Goal: Information Seeking & Learning: Learn about a topic

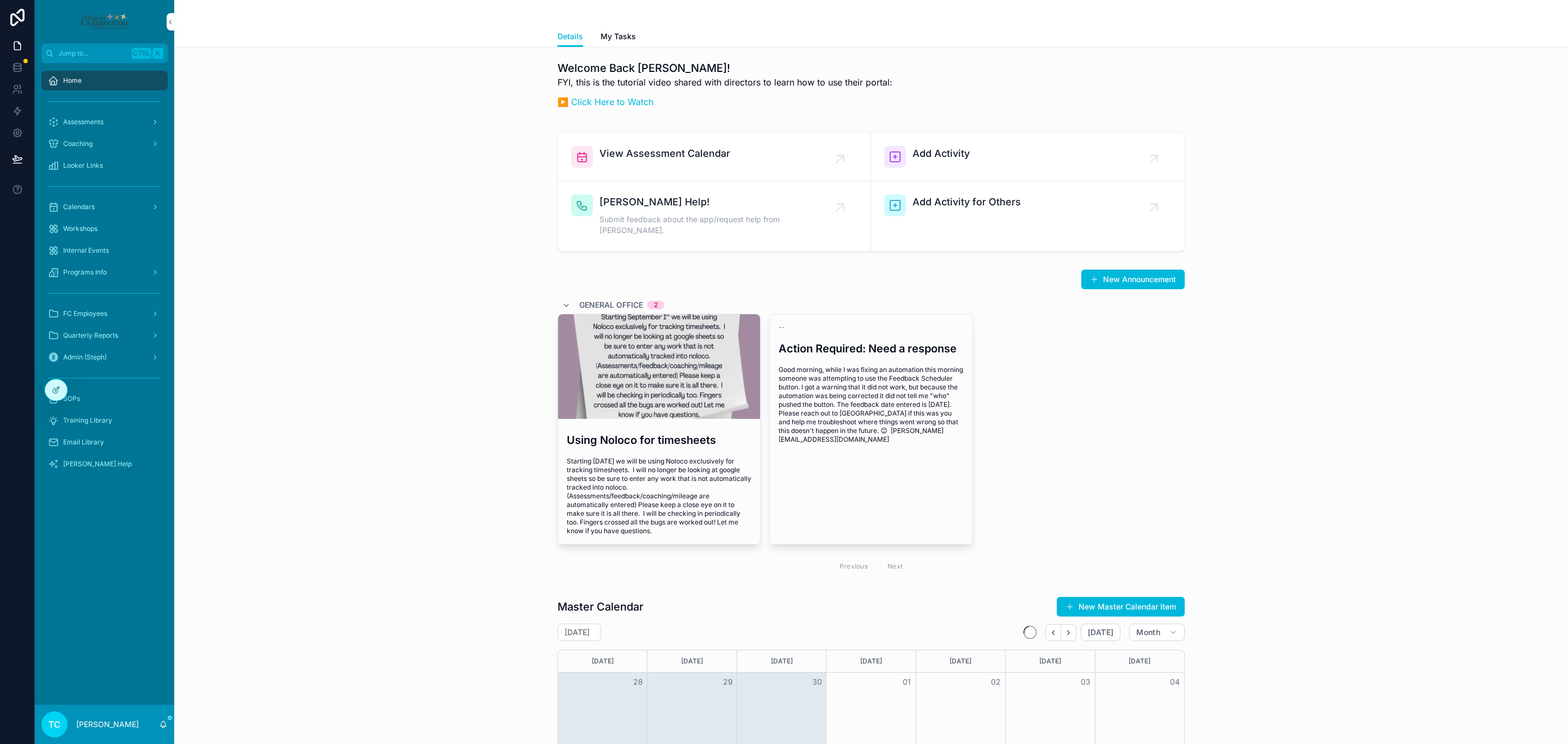
click at [127, 279] on div "Programs Info" at bounding box center [104, 272] width 113 height 17
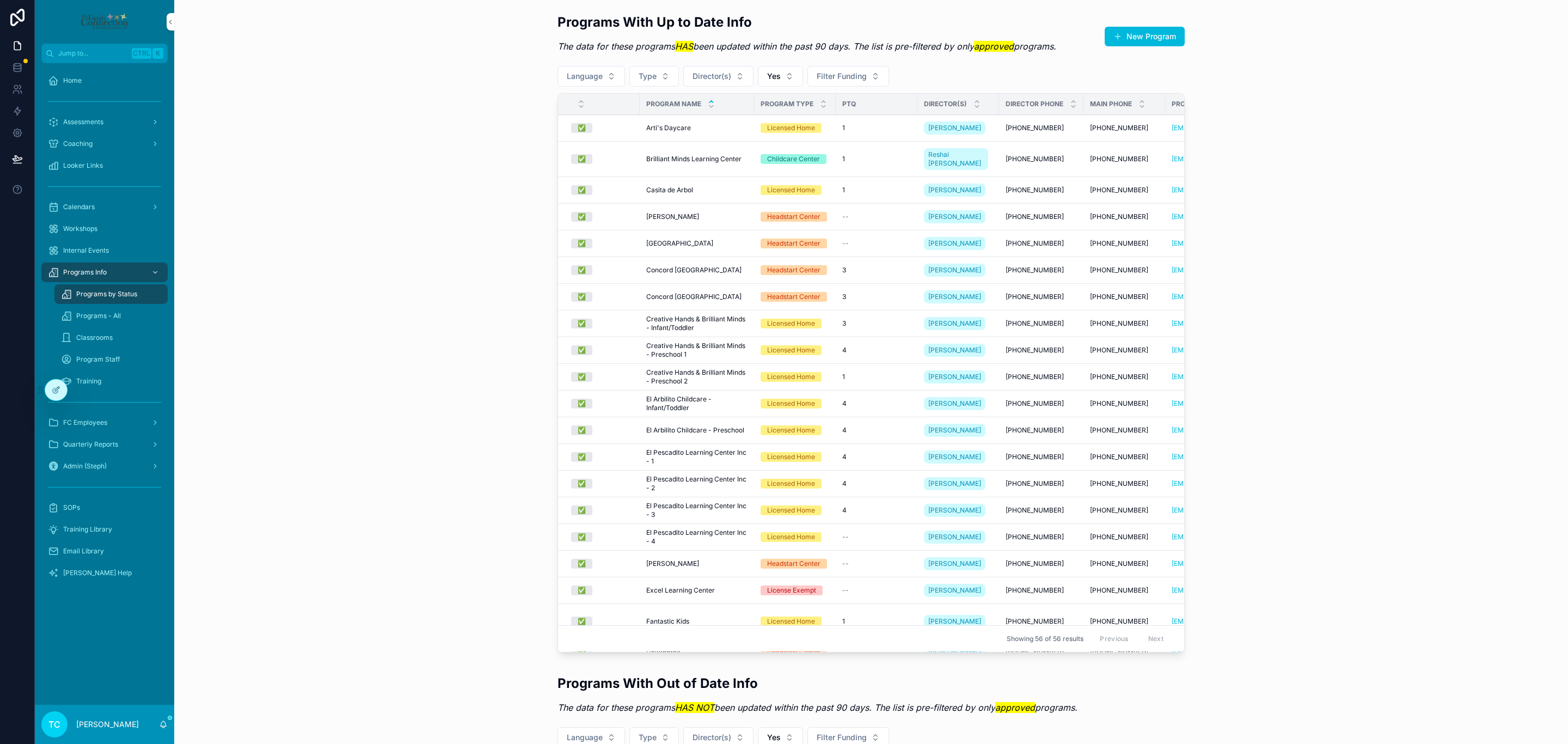
click at [136, 319] on div "Programs - All" at bounding box center [111, 316] width 100 height 17
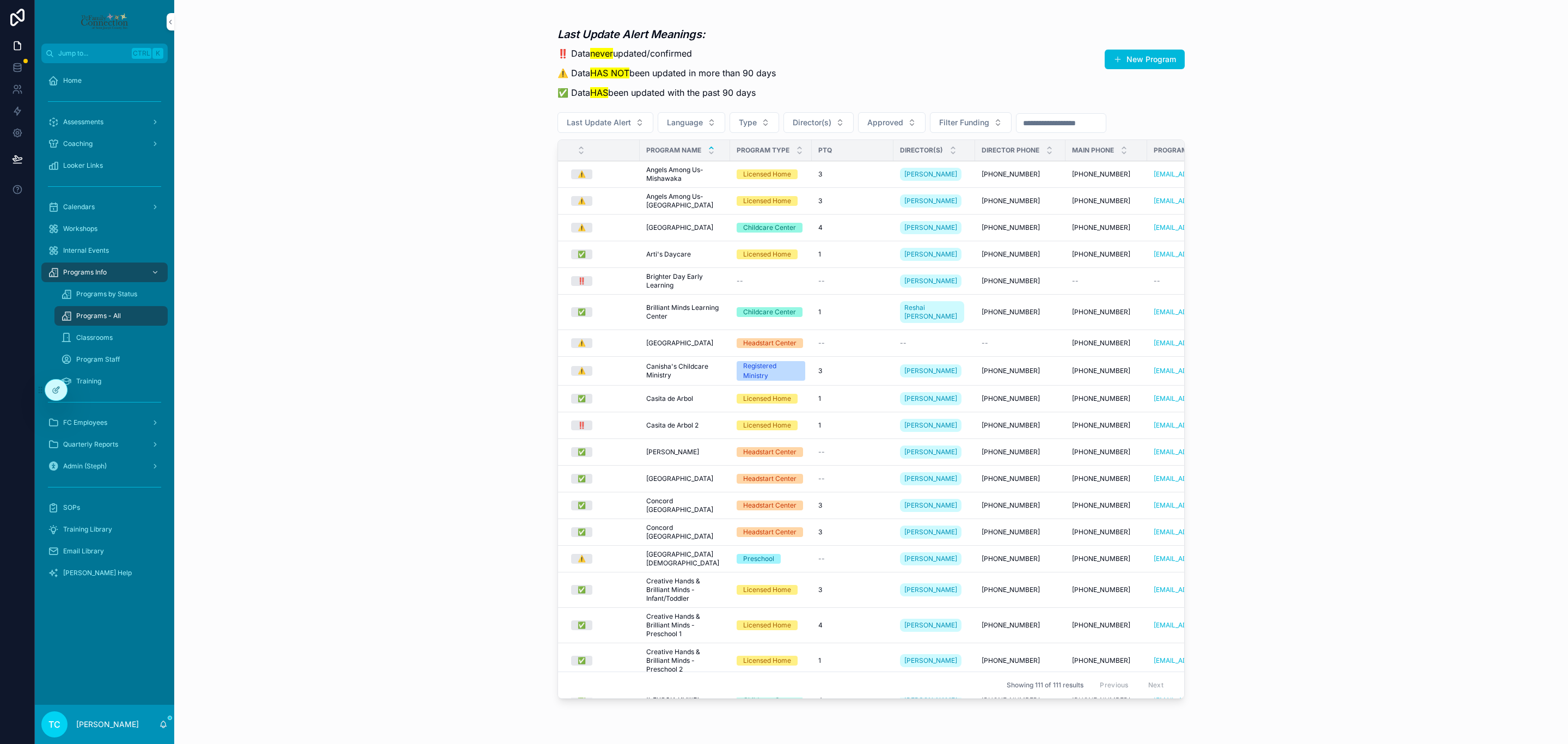
click at [678, 483] on span "[GEOGRAPHIC_DATA]" at bounding box center [680, 479] width 67 height 9
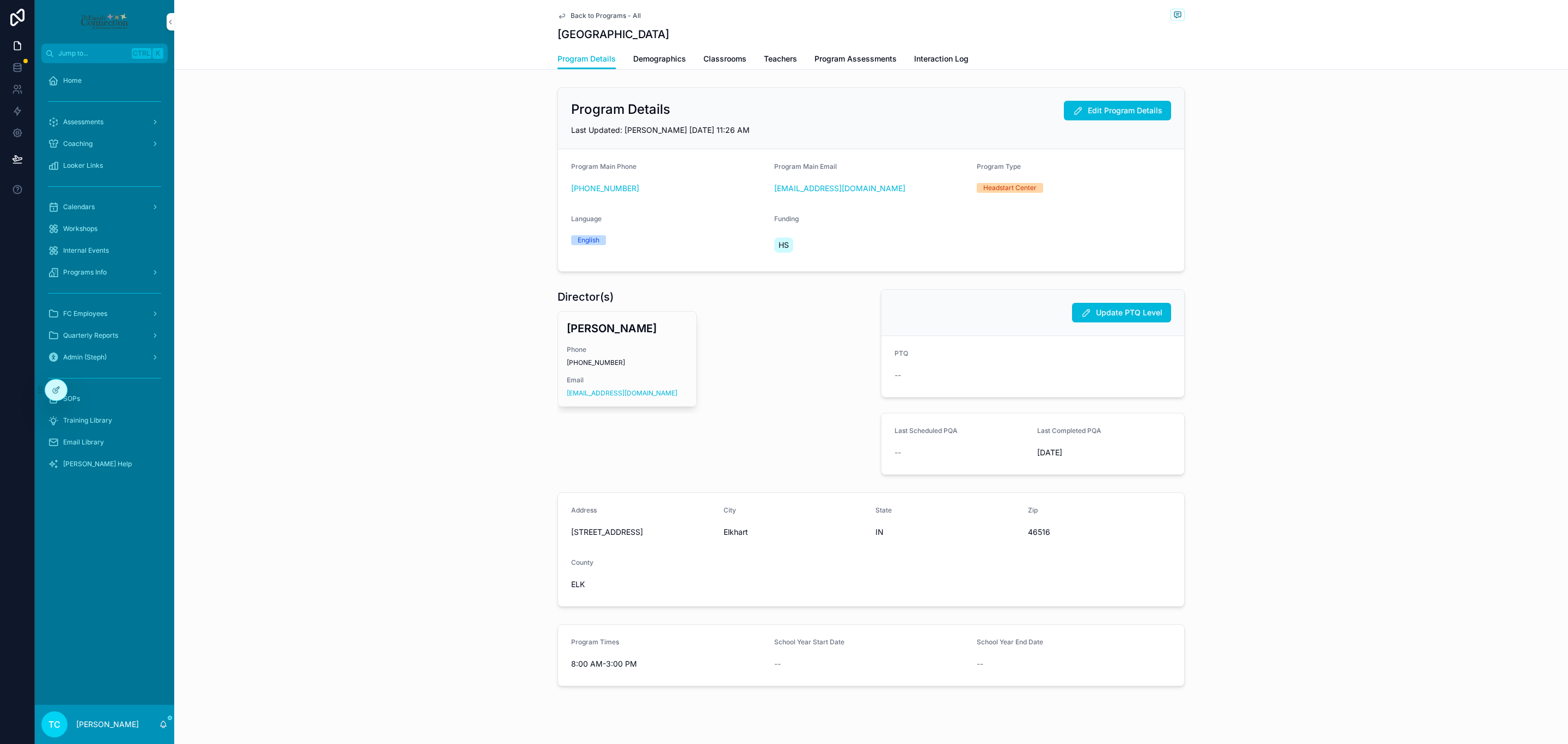
click at [711, 64] on span "Classrooms" at bounding box center [725, 59] width 43 height 11
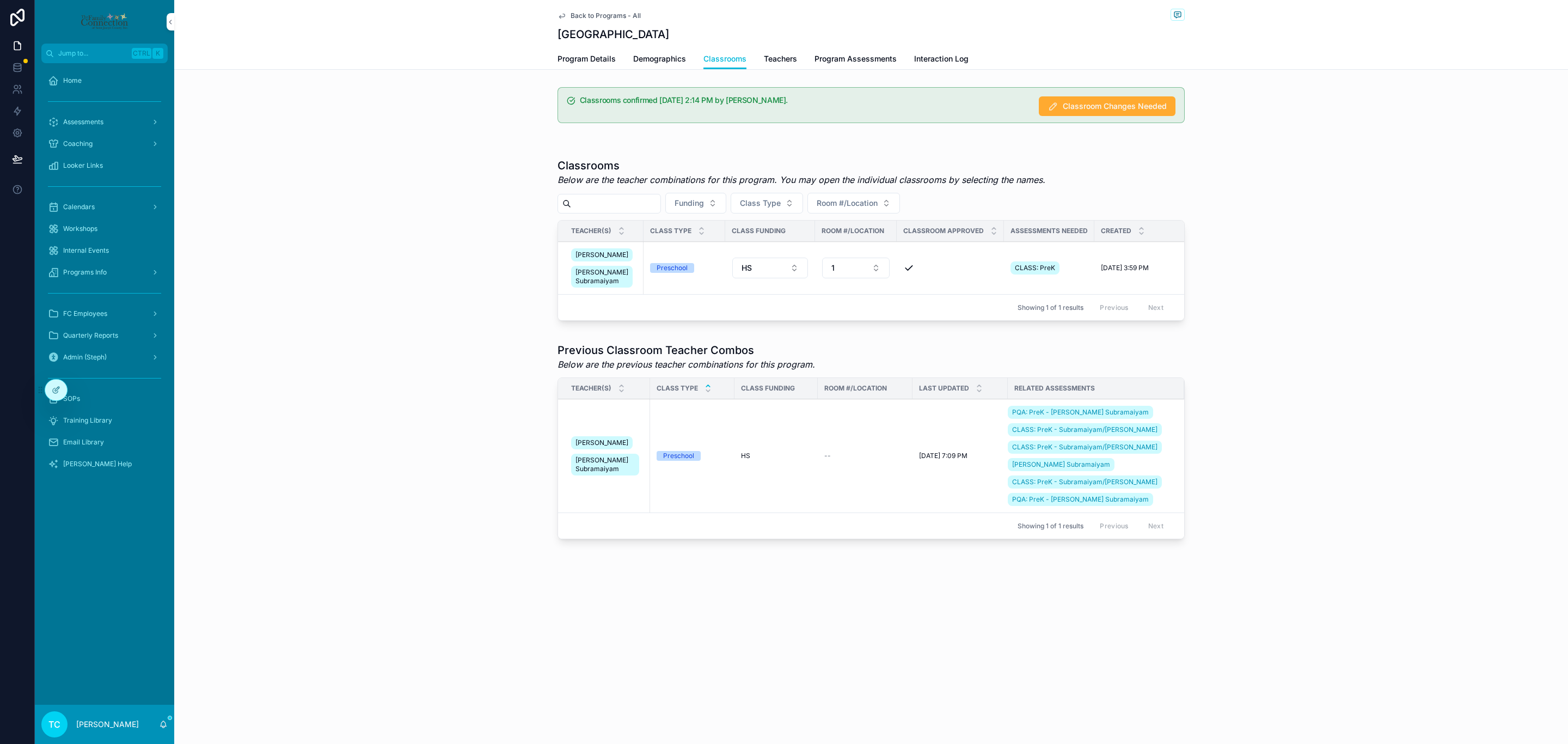
click at [84, 127] on div "Assessments" at bounding box center [104, 122] width 113 height 17
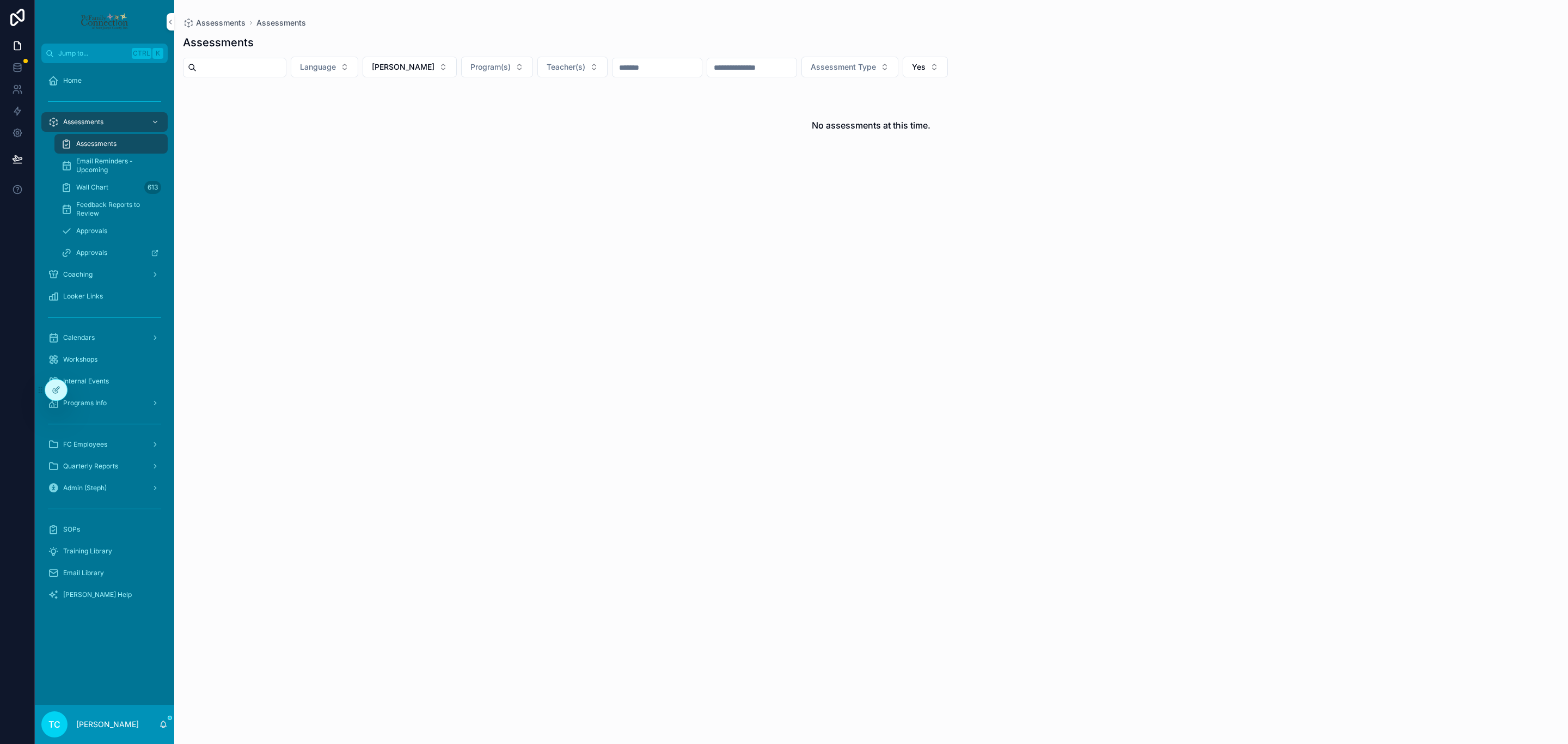
click at [452, 72] on button "[PERSON_NAME]" at bounding box center [410, 67] width 94 height 21
type input "**"
click at [450, 115] on div "[PERSON_NAME]" at bounding box center [431, 112] width 152 height 17
click at [511, 72] on span "Program(s)" at bounding box center [490, 67] width 40 height 11
type input "***"
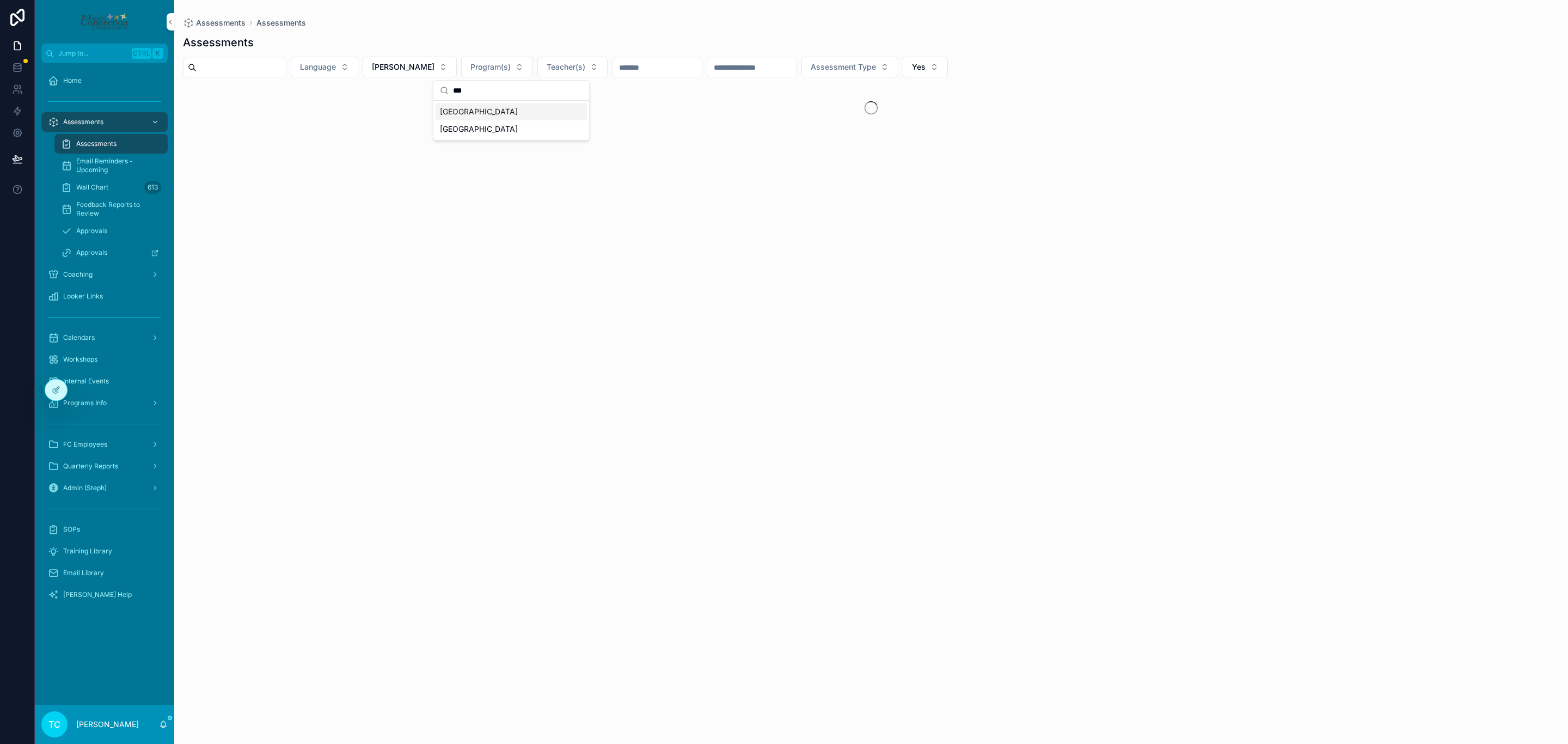
click at [539, 106] on div "[GEOGRAPHIC_DATA]" at bounding box center [512, 112] width 152 height 17
click at [610, 30] on div "Assessments Language [PERSON_NAME] ... Teacher(s) Assessment Type Yes" at bounding box center [871, 380] width 1394 height 703
click at [565, 69] on button "[GEOGRAPHIC_DATA]" at bounding box center [522, 67] width 122 height 21
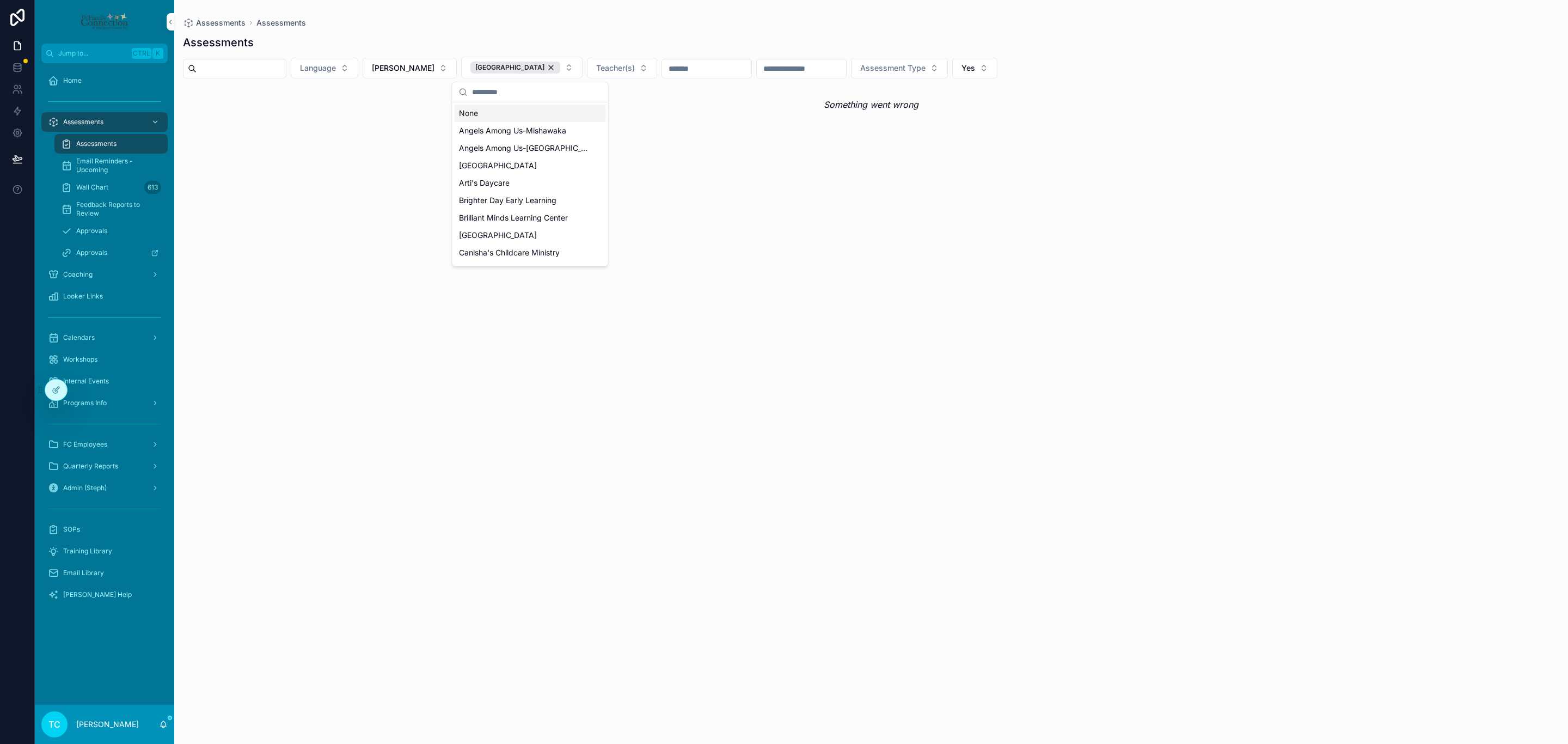
click at [532, 115] on div "None" at bounding box center [530, 113] width 152 height 17
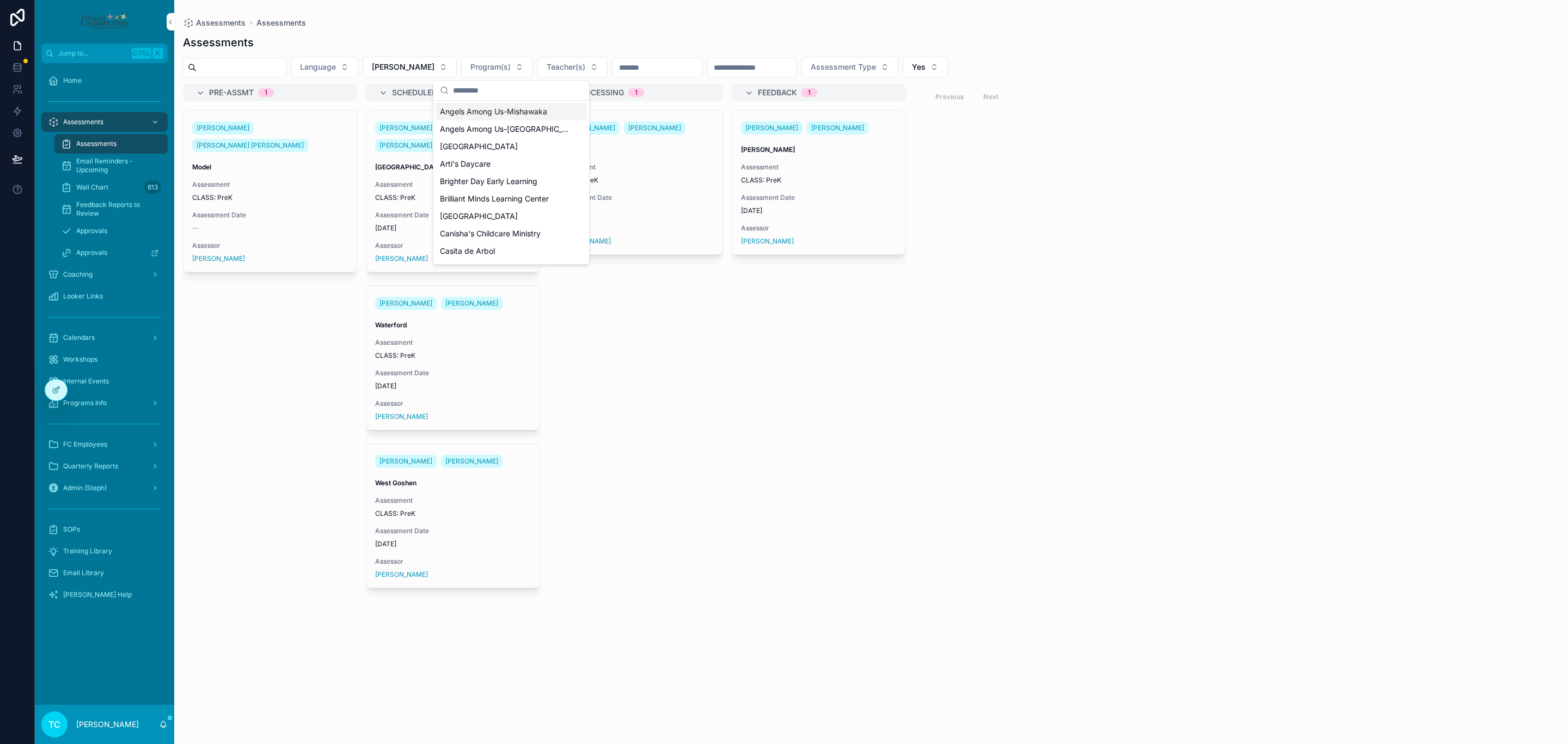
click at [1131, 97] on div "Pre-Assmt 1 [PERSON_NAME] [PERSON_NAME] [PERSON_NAME] Model Assessment CLASS: P…" at bounding box center [871, 407] width 1394 height 647
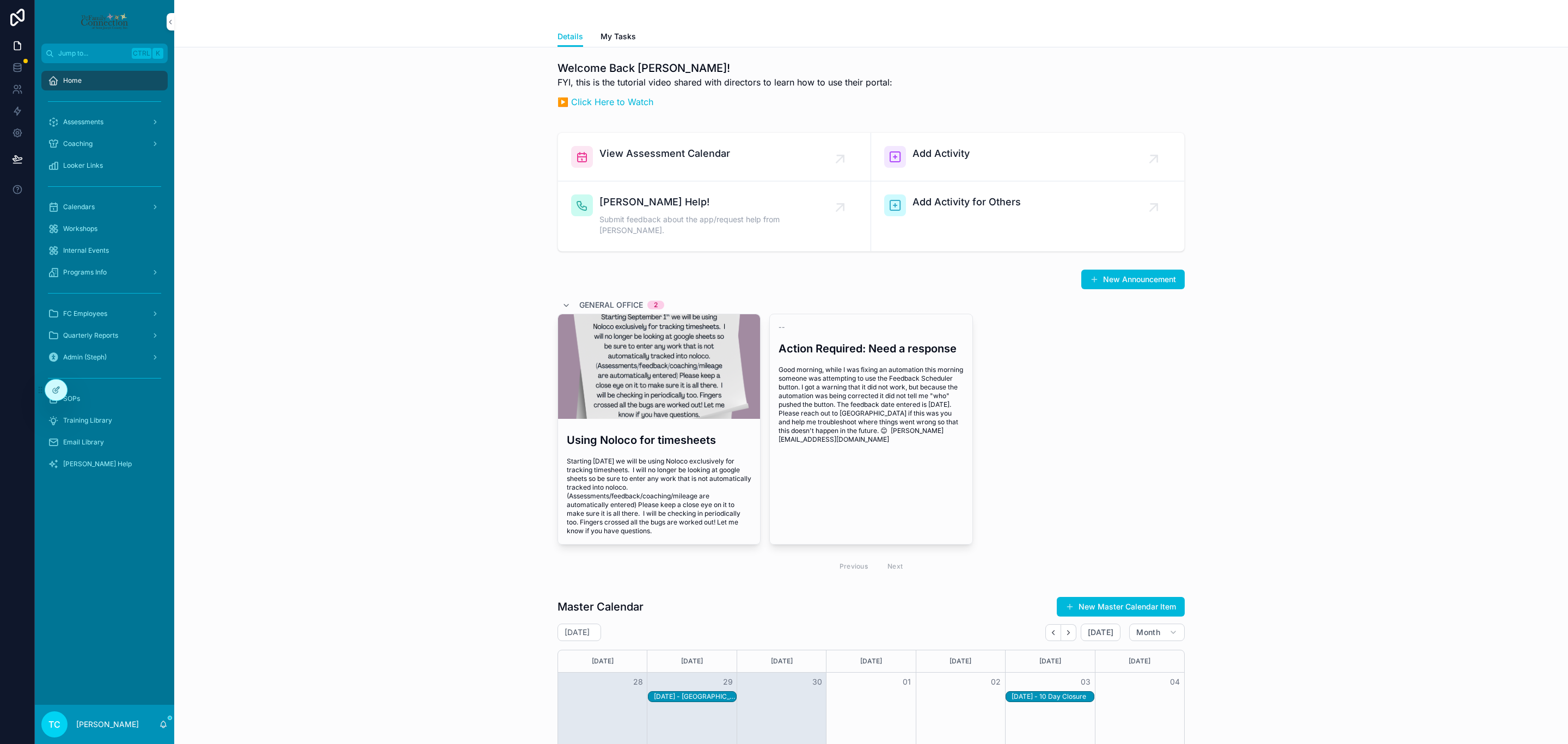
click at [128, 270] on div "Programs Info" at bounding box center [104, 272] width 113 height 17
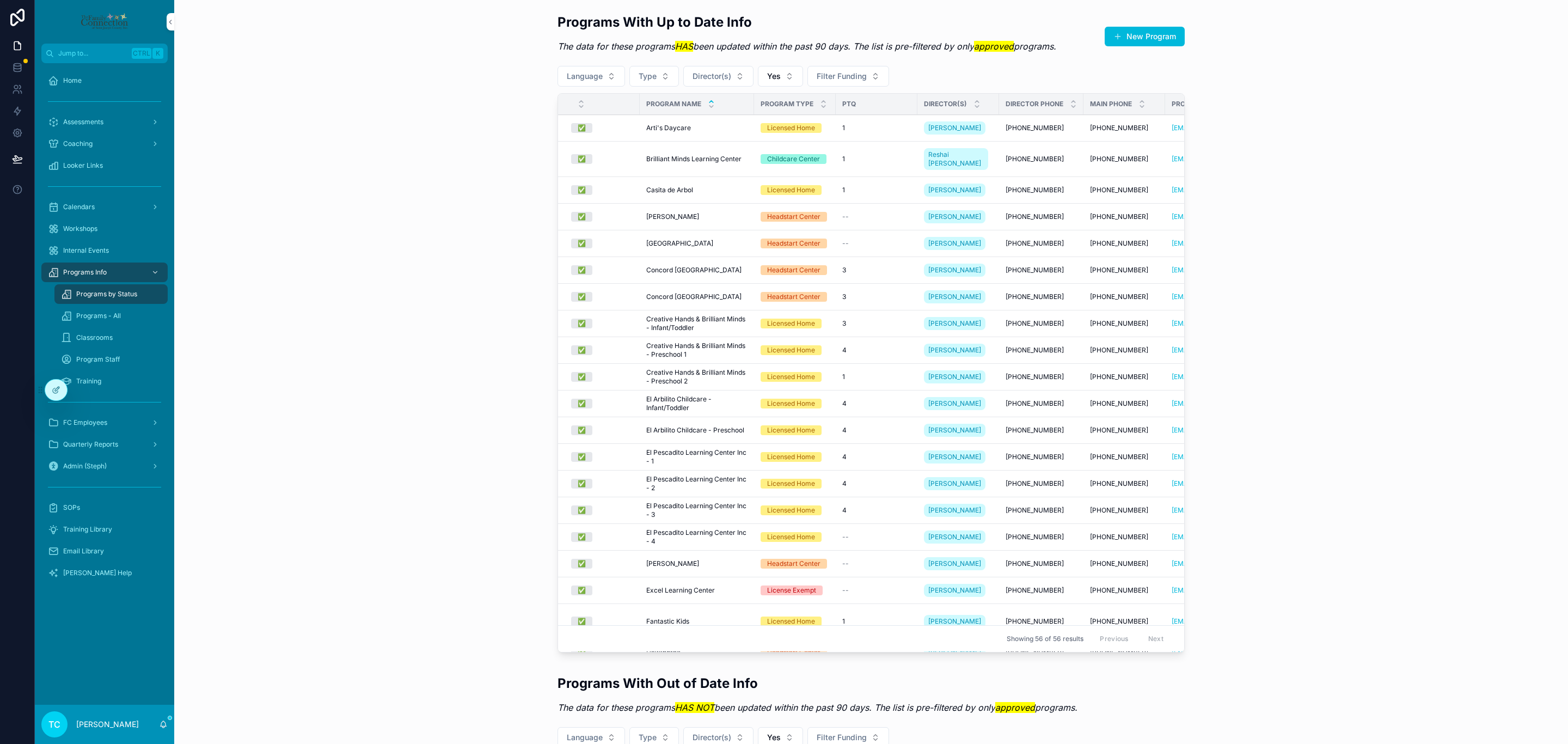
click at [146, 341] on div "Classrooms" at bounding box center [111, 338] width 100 height 17
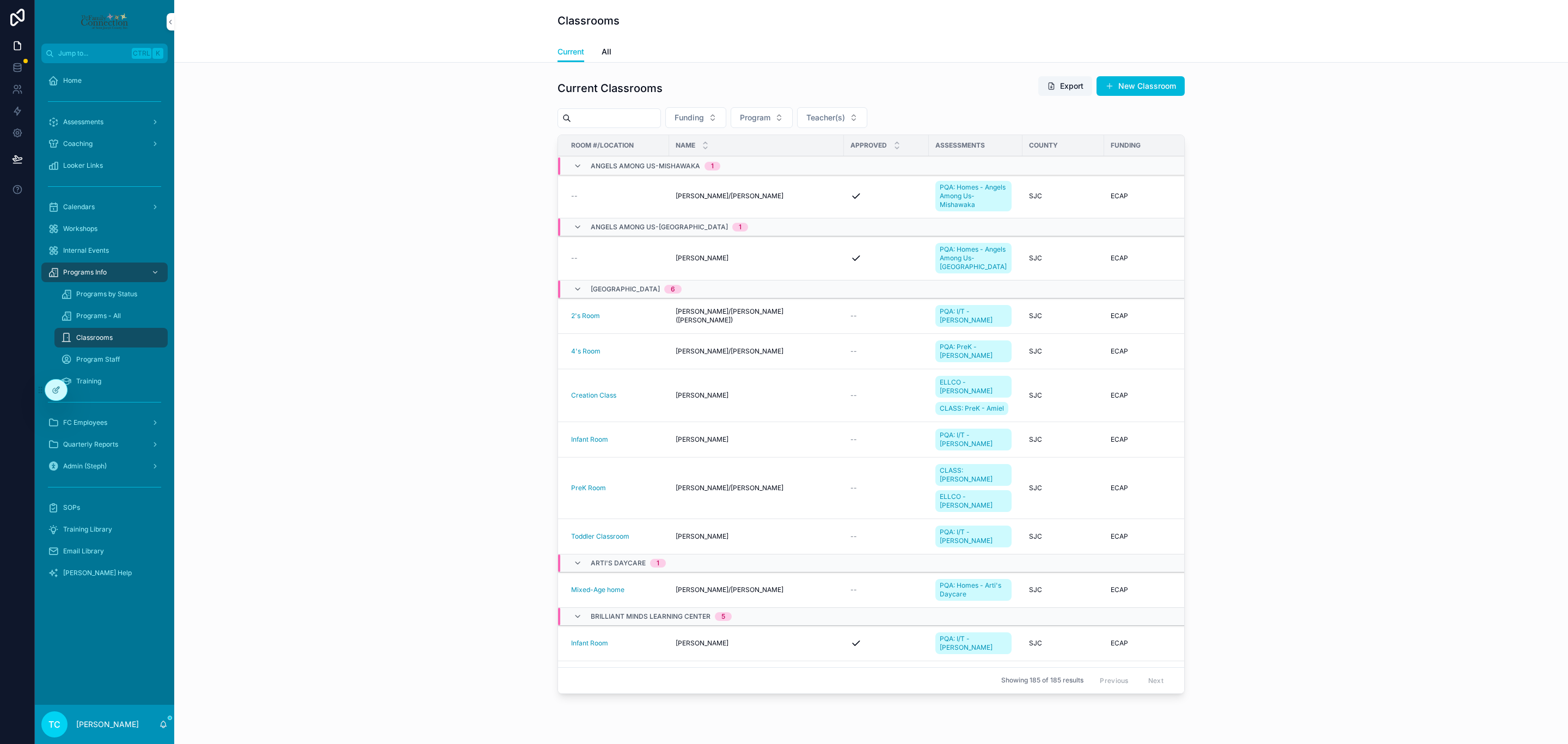
click at [793, 120] on button "Program" at bounding box center [761, 117] width 62 height 21
click at [774, 141] on input "scrollable content" at bounding box center [788, 140] width 130 height 19
click at [853, 110] on button "Teacher(s)" at bounding box center [832, 117] width 70 height 21
click at [862, 142] on input "scrollable content" at bounding box center [859, 140] width 130 height 19
type input "*******"
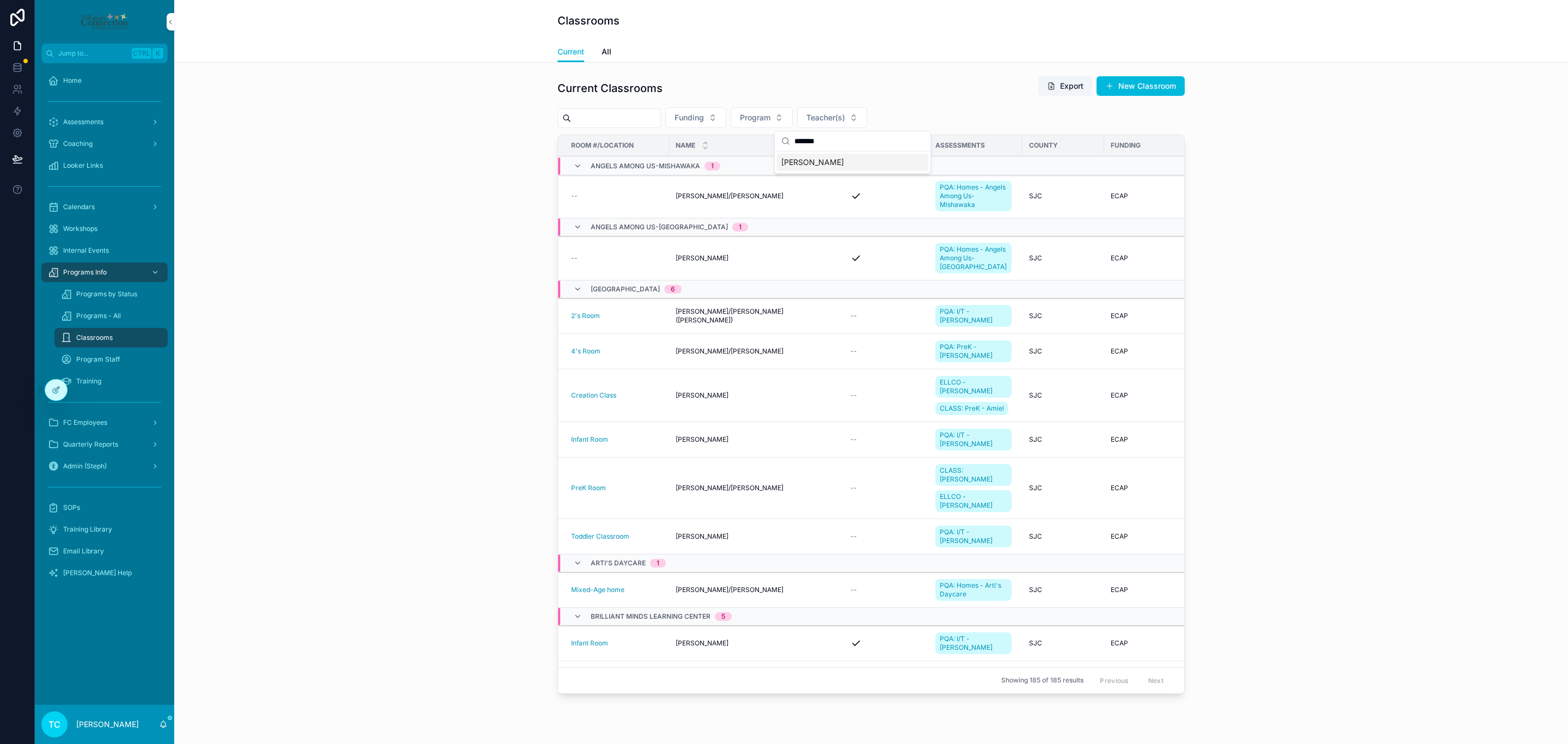
click at [861, 167] on div "[PERSON_NAME]" at bounding box center [853, 163] width 152 height 17
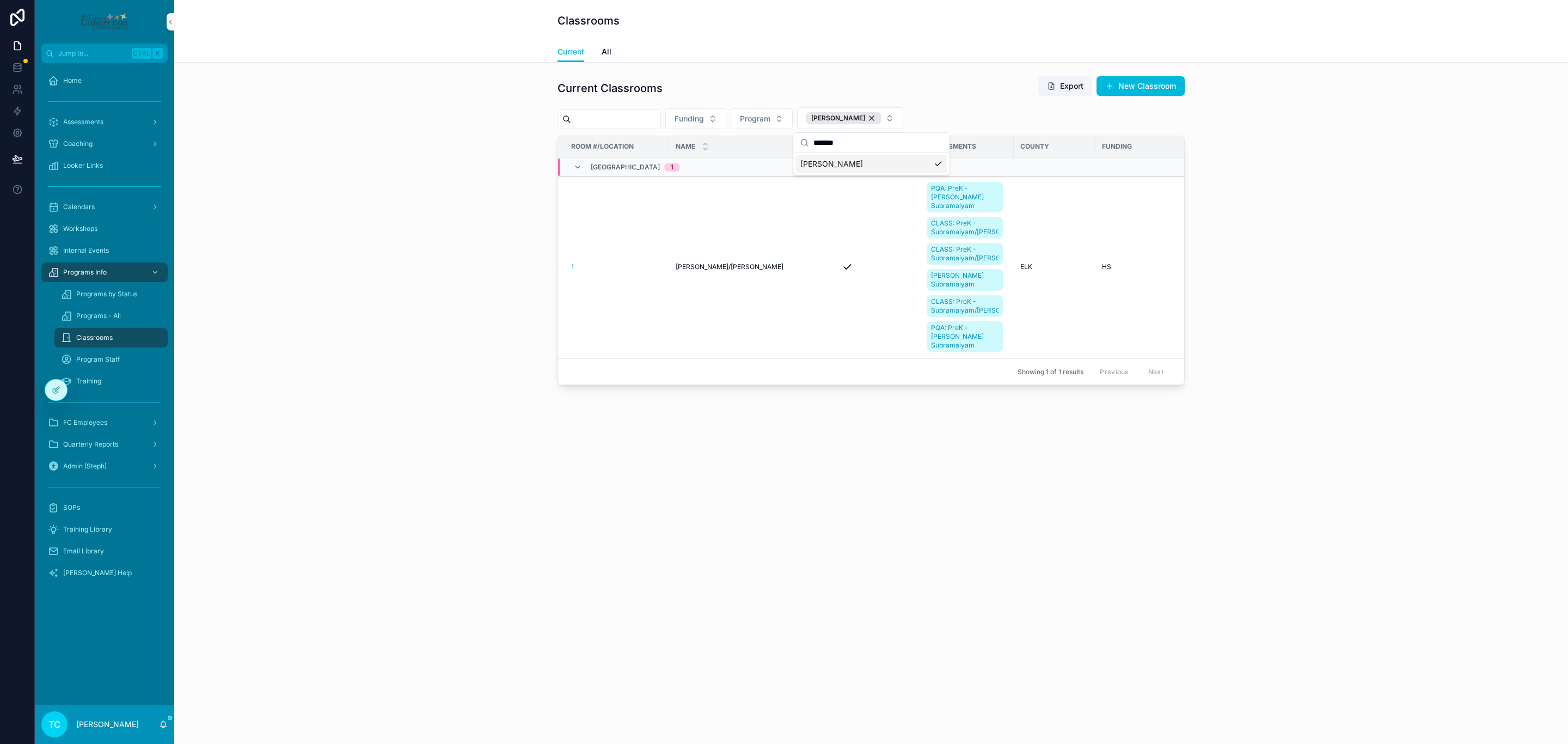
click at [409, 177] on div "Current Classrooms Export New Classroom Funding Program Kelly Doherty Room #/Lo…" at bounding box center [872, 233] width 1377 height 322
click at [126, 359] on div "Program Staff" at bounding box center [111, 359] width 100 height 17
